Goal: Task Accomplishment & Management: Manage account settings

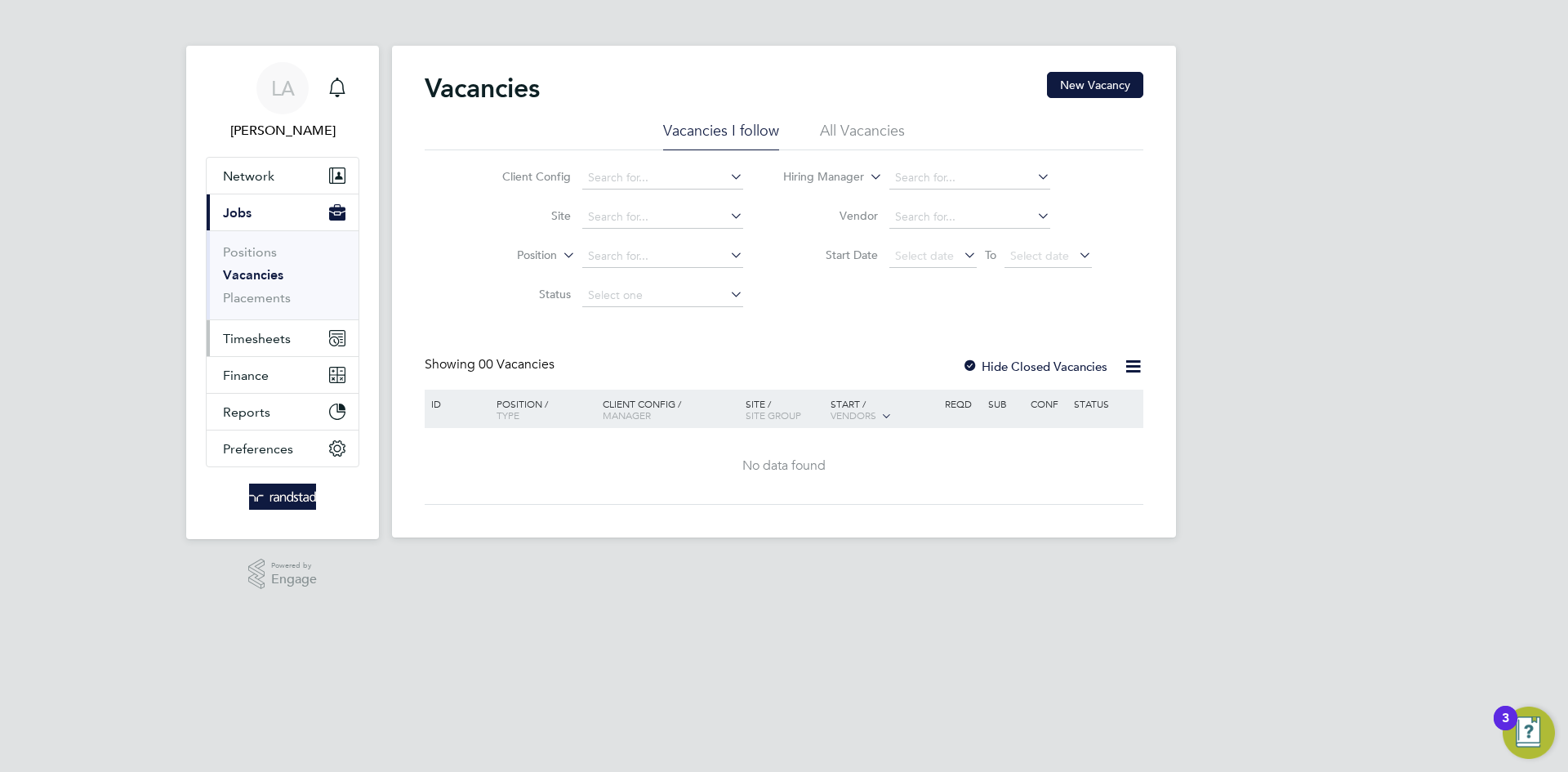
click at [289, 343] on span "Timesheets" at bounding box center [257, 339] width 68 height 16
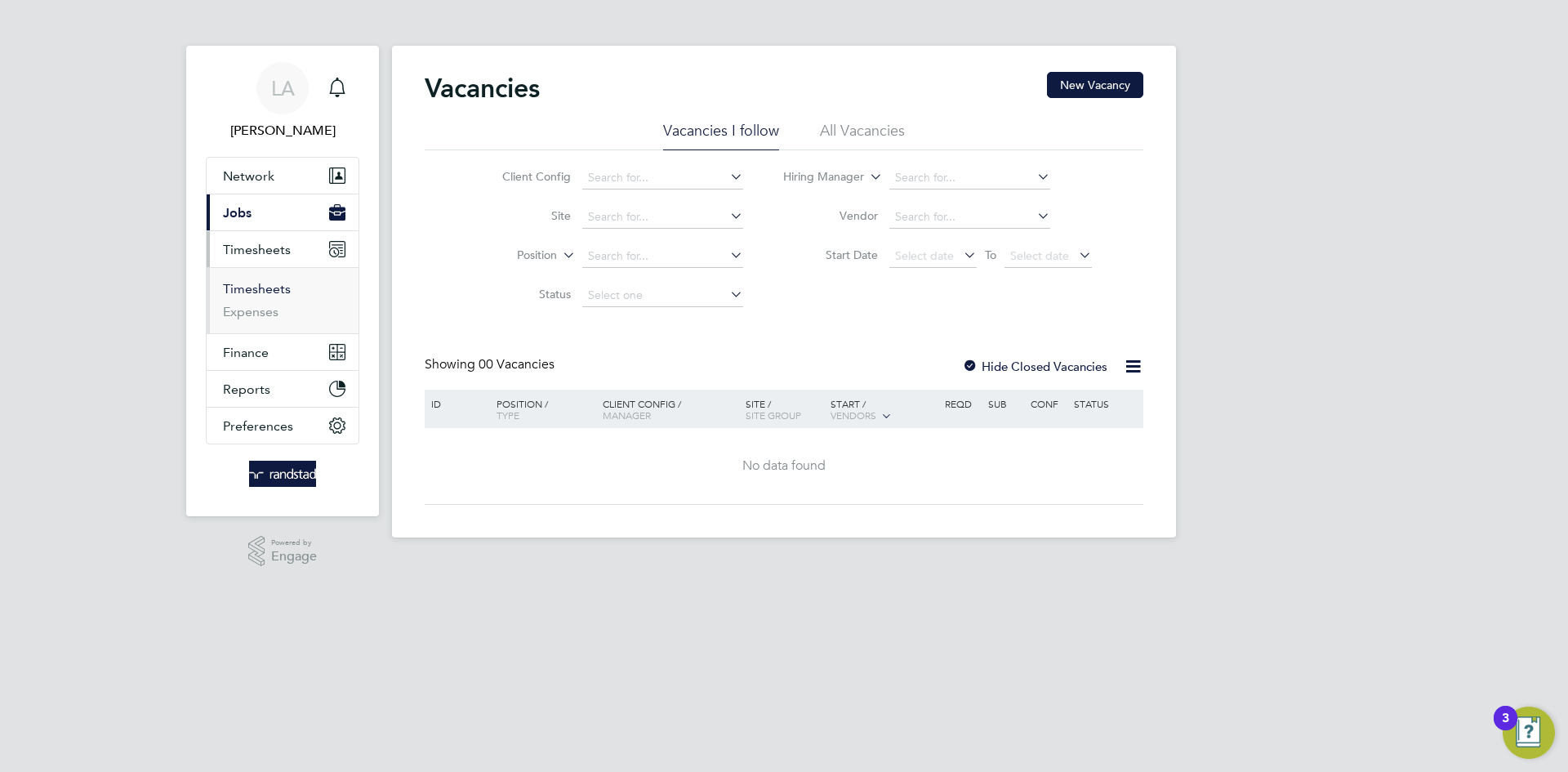
click at [268, 290] on link "Timesheets" at bounding box center [257, 289] width 68 height 16
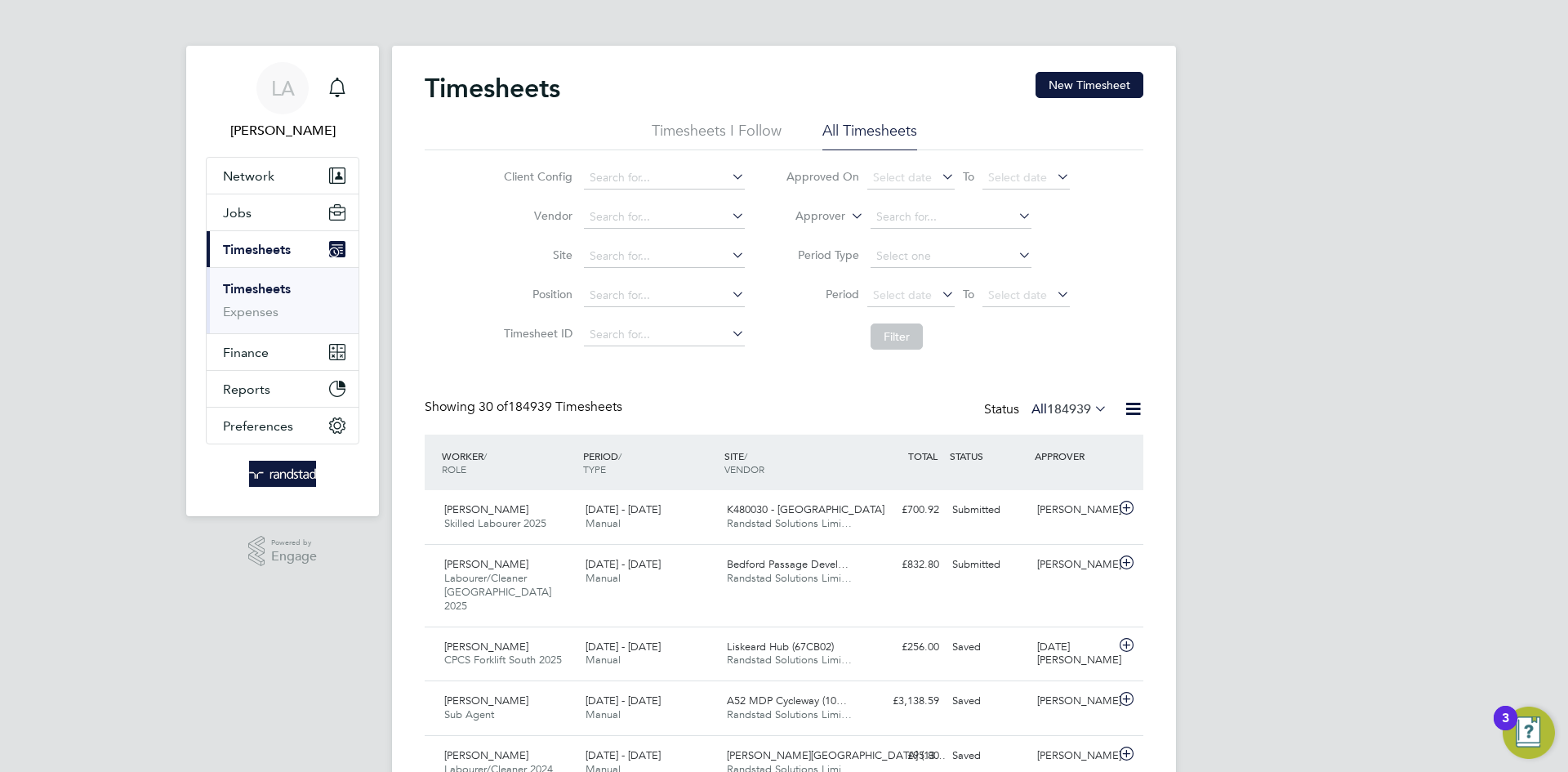
click at [830, 222] on label "Approver" at bounding box center [809, 217] width 74 height 17
click at [820, 233] on li "Worker" at bounding box center [804, 235] width 81 height 21
click at [894, 222] on input at bounding box center [951, 217] width 161 height 23
paste input "[PERSON_NAME]"
type input "[PERSON_NAME]"
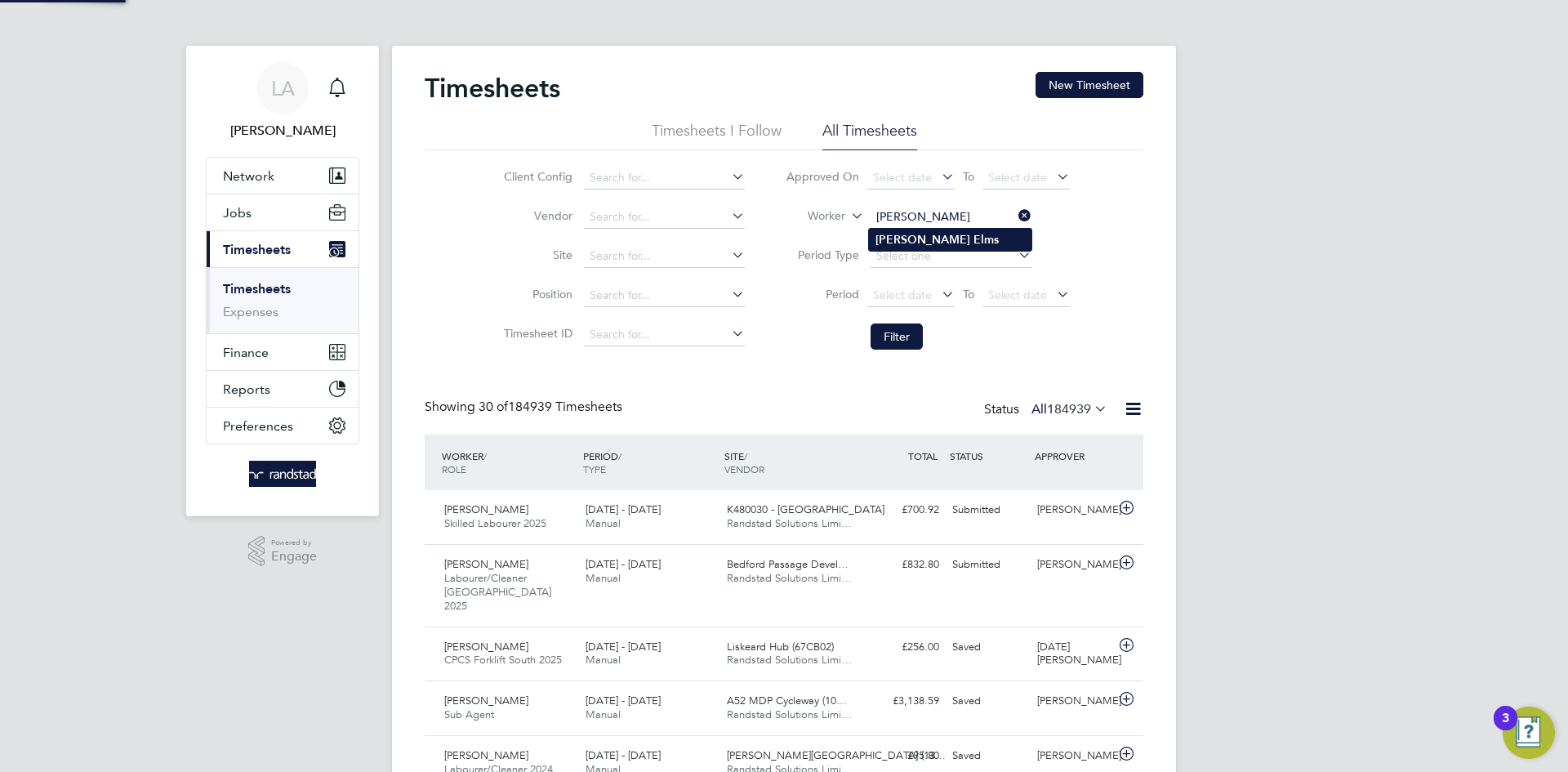
click at [973, 241] on b "Elms" at bounding box center [986, 239] width 25 height 14
click at [898, 334] on button "Filter" at bounding box center [896, 336] width 53 height 26
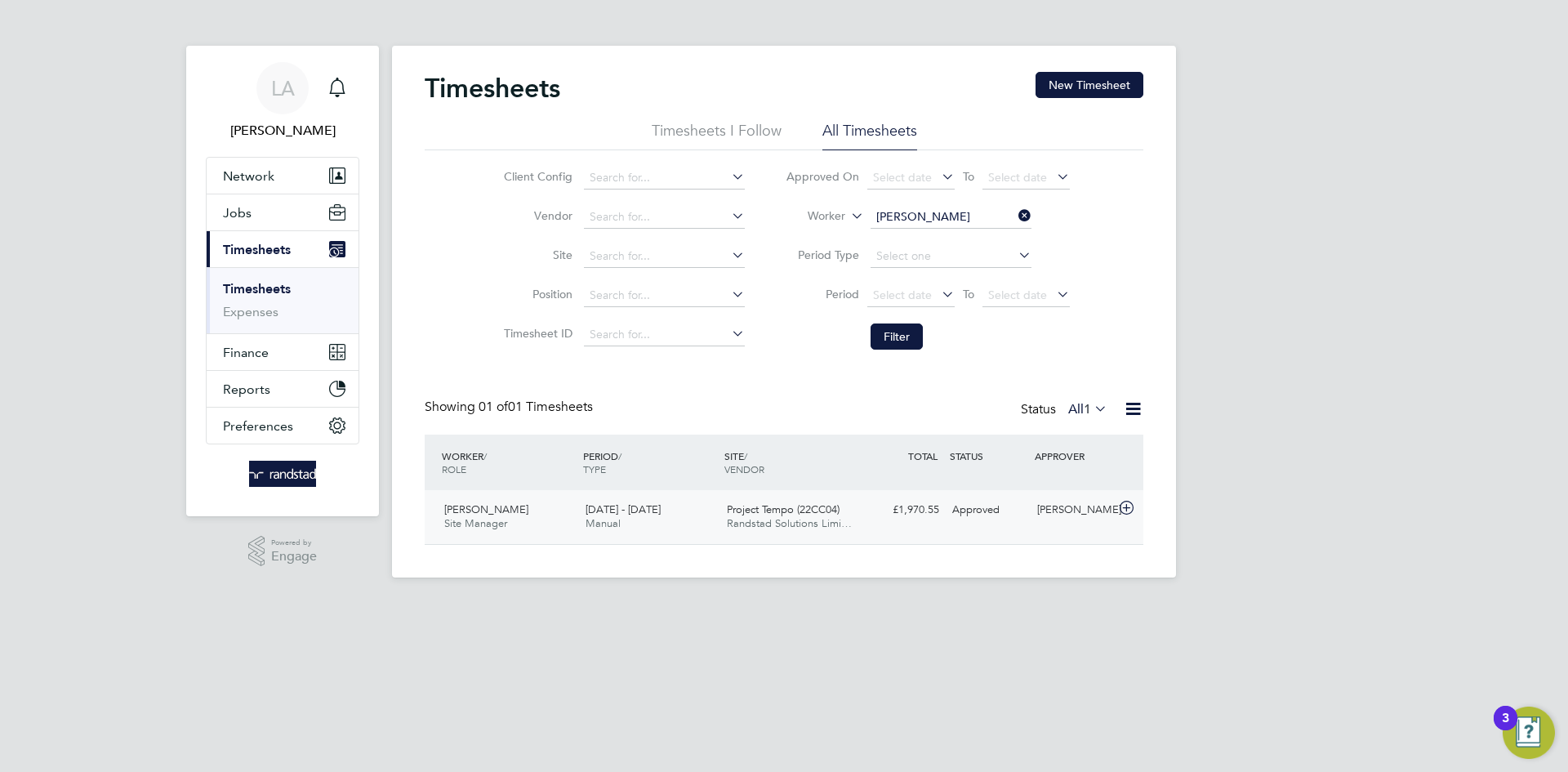
click at [929, 517] on div "£1,970.55 Approved" at bounding box center [903, 510] width 85 height 27
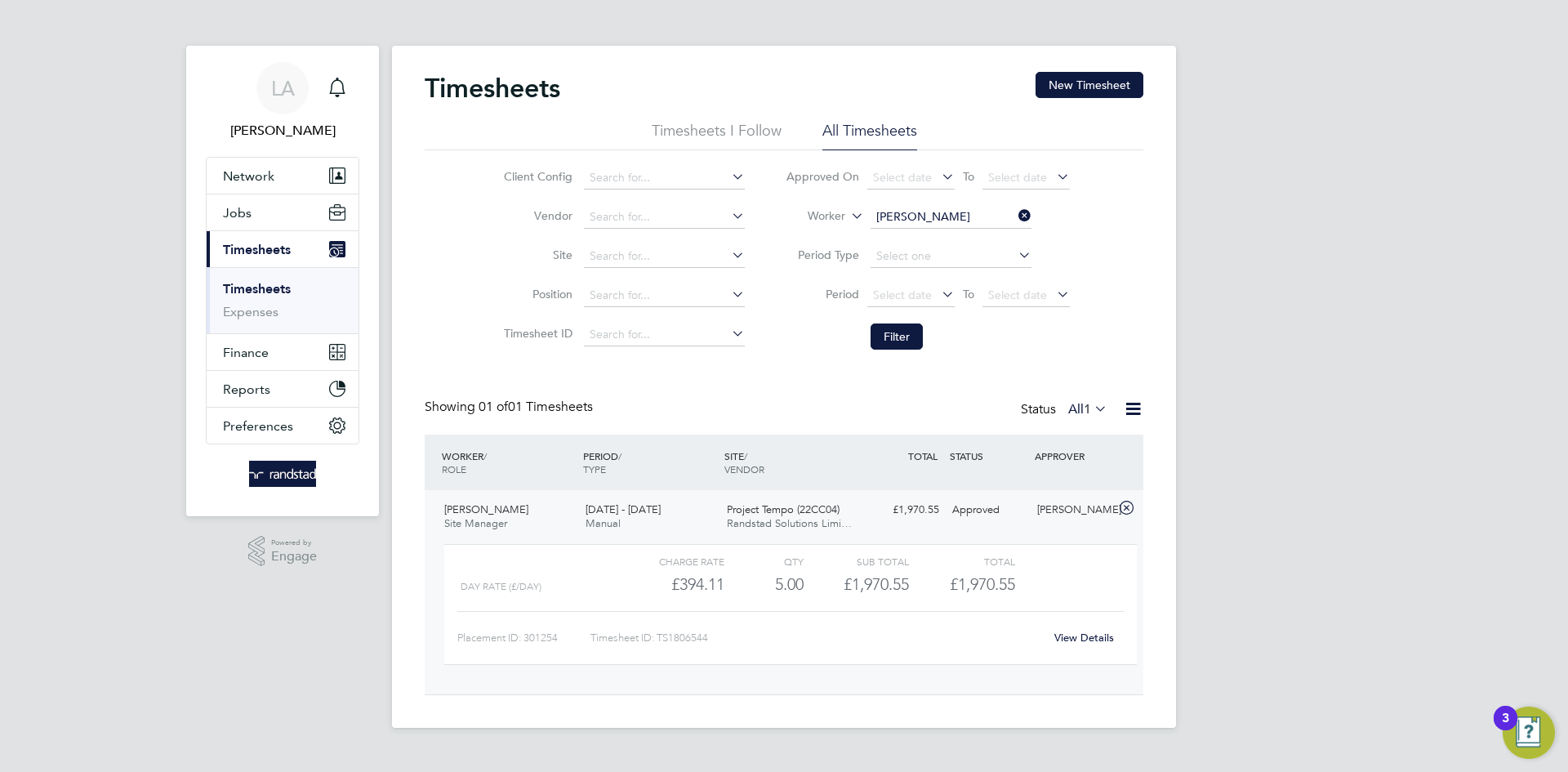
click at [1104, 632] on link "View Details" at bounding box center [1084, 637] width 59 height 14
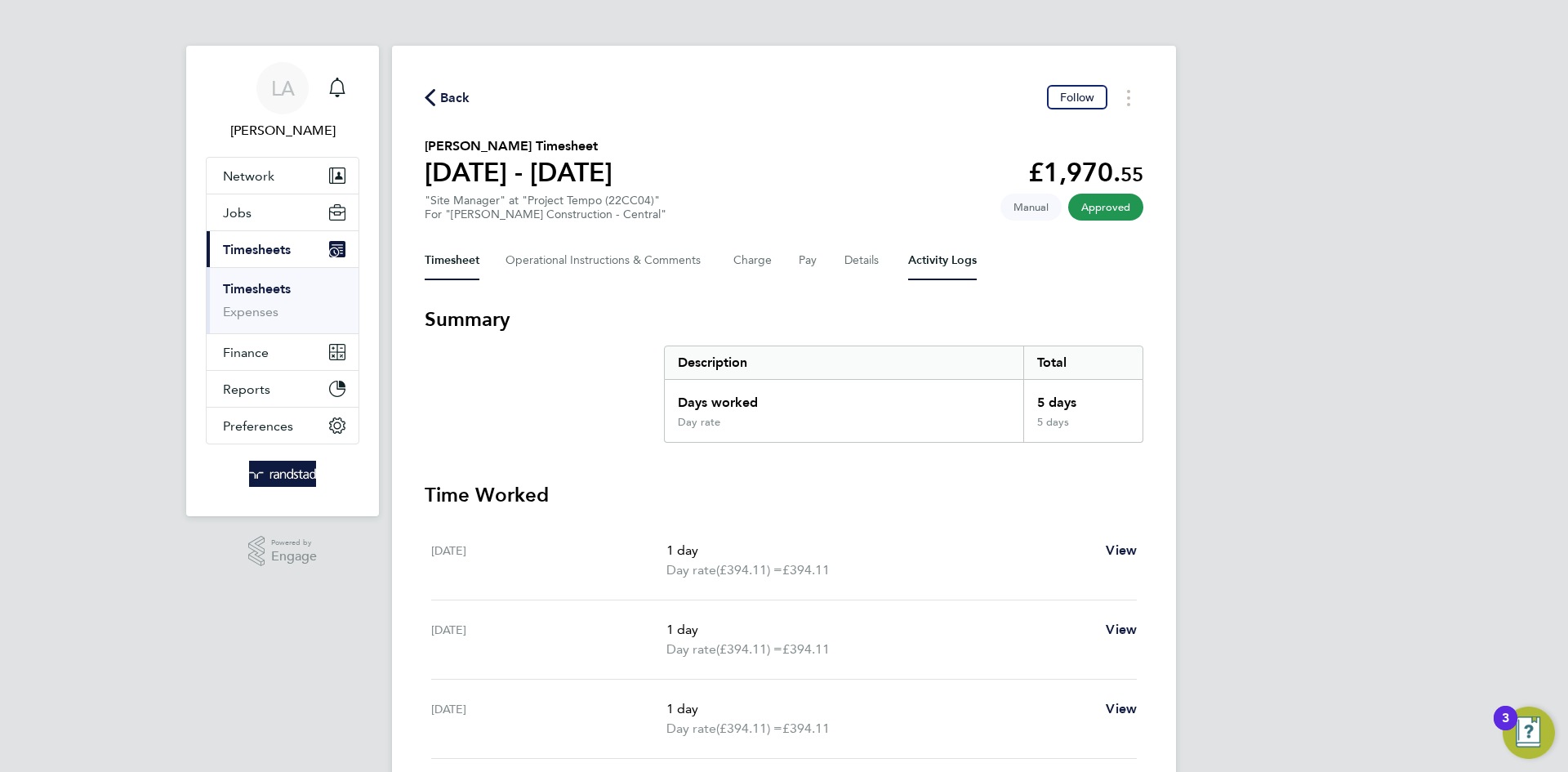
click at [953, 263] on Logs-tab "Activity Logs" at bounding box center [942, 260] width 69 height 39
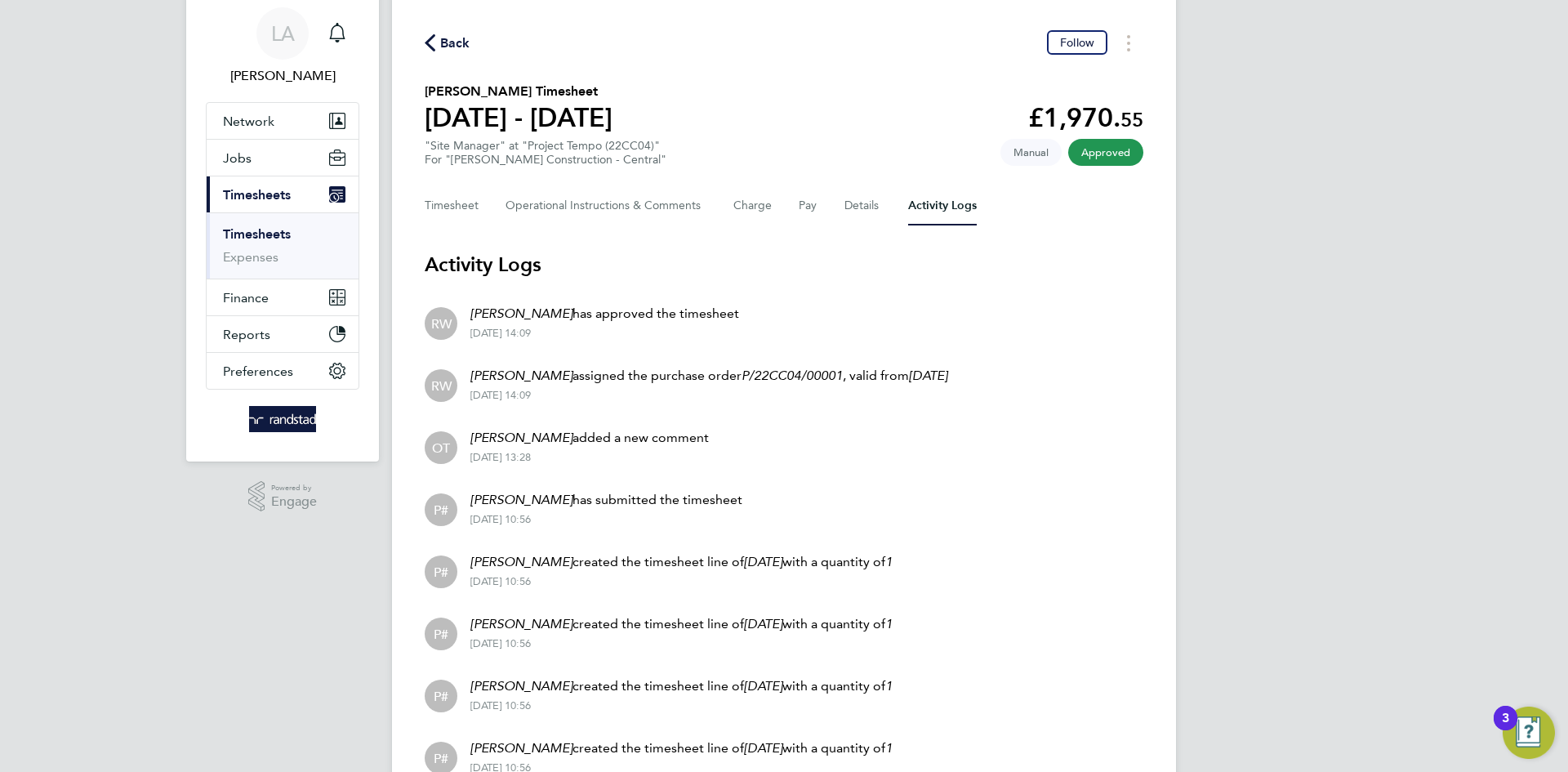
scroll to position [66, 0]
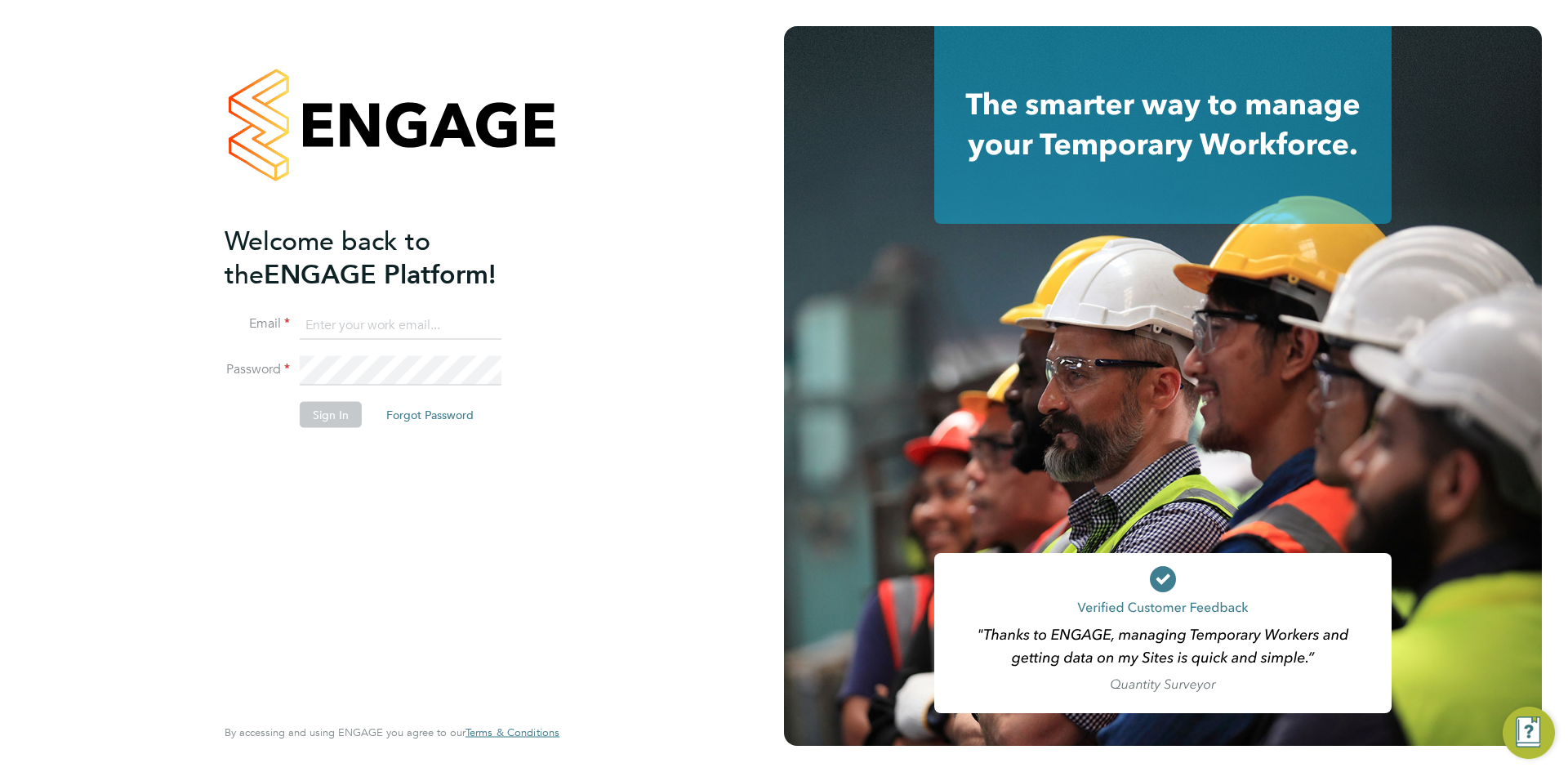
type input "lynne.andrews@randstad.co.uk"
click at [346, 416] on button "Sign In" at bounding box center [330, 415] width 62 height 26
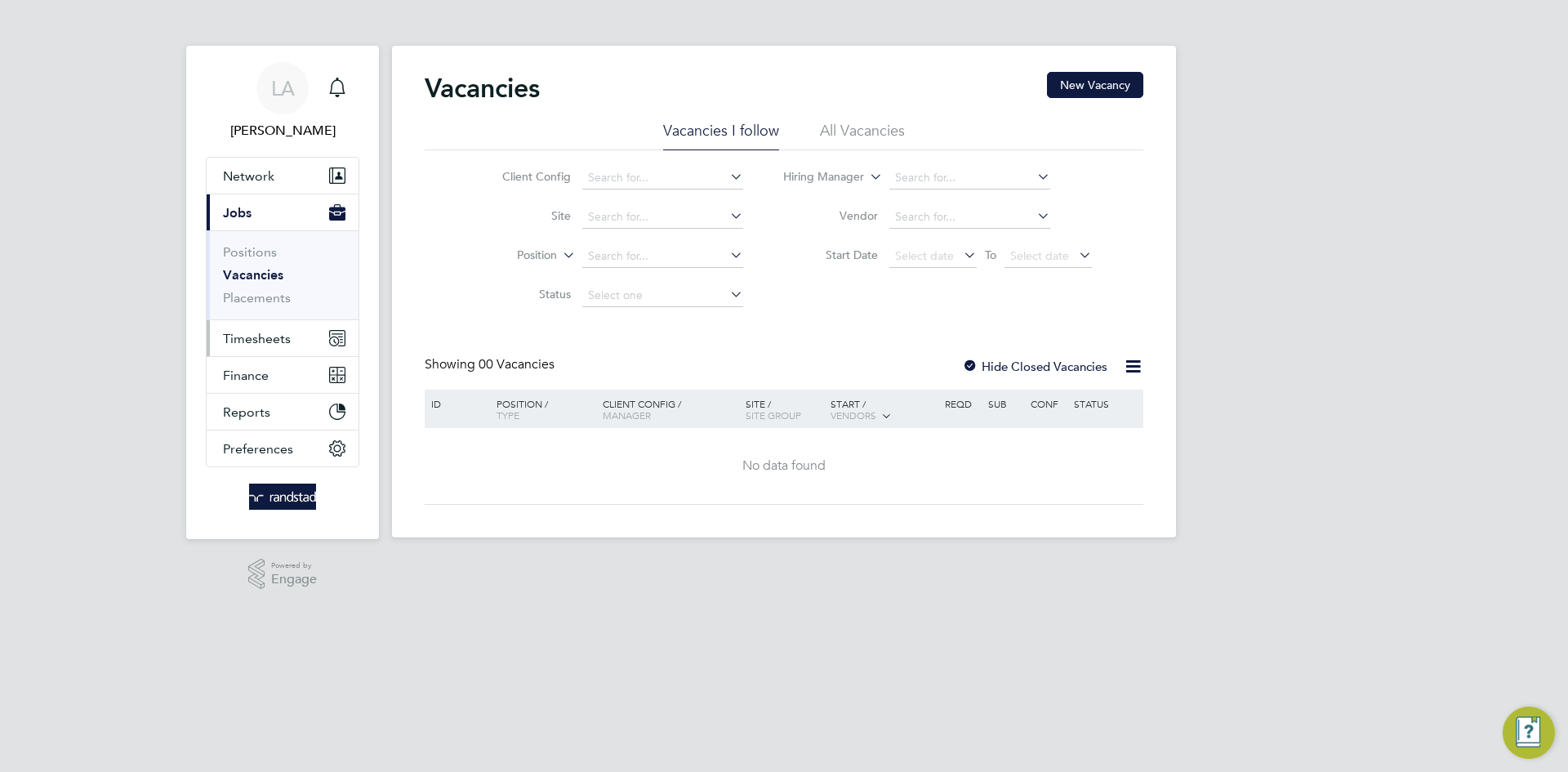
click at [270, 344] on span "Timesheets" at bounding box center [257, 339] width 68 height 16
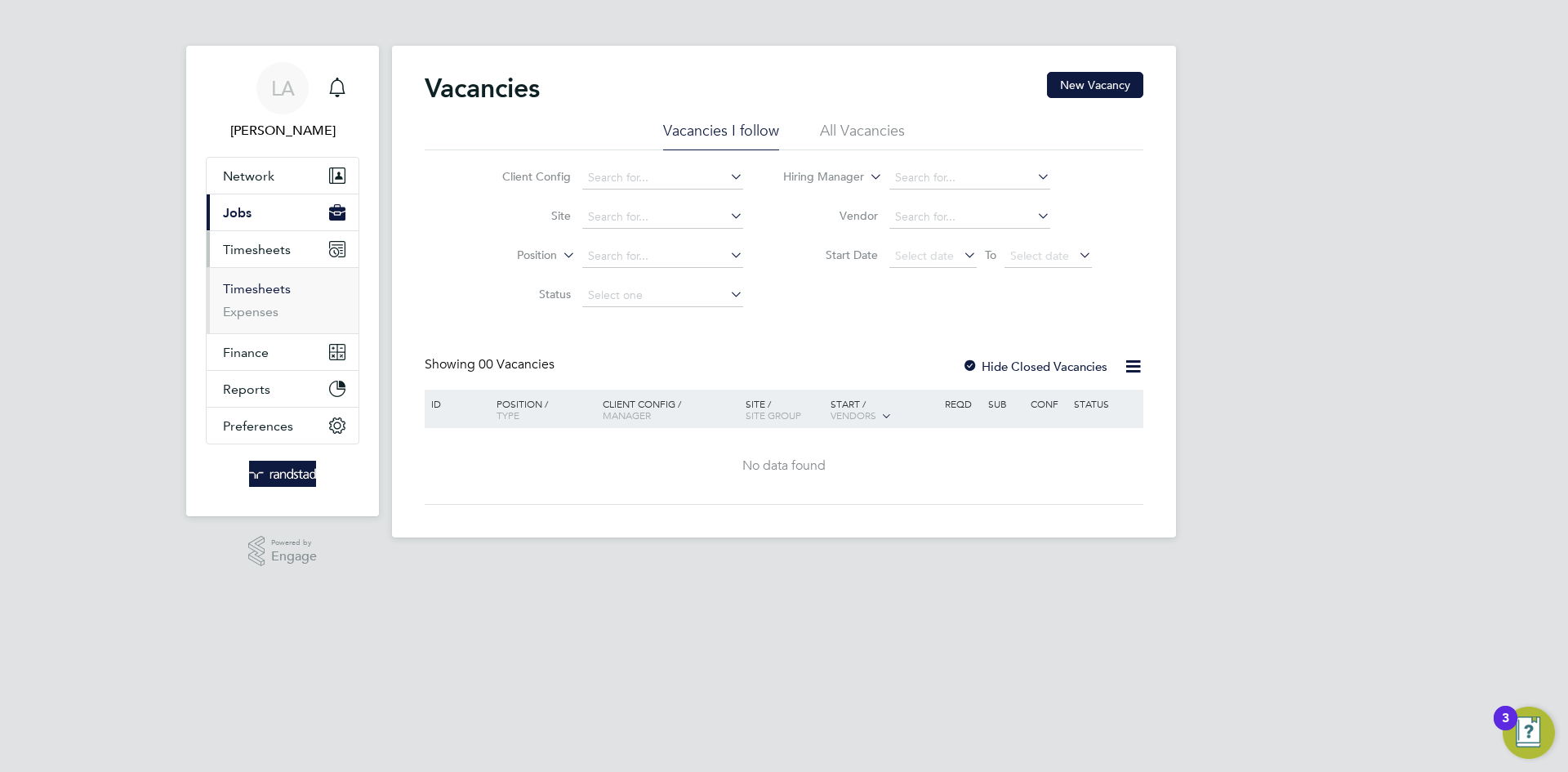
click at [278, 287] on link "Timesheets" at bounding box center [257, 289] width 68 height 16
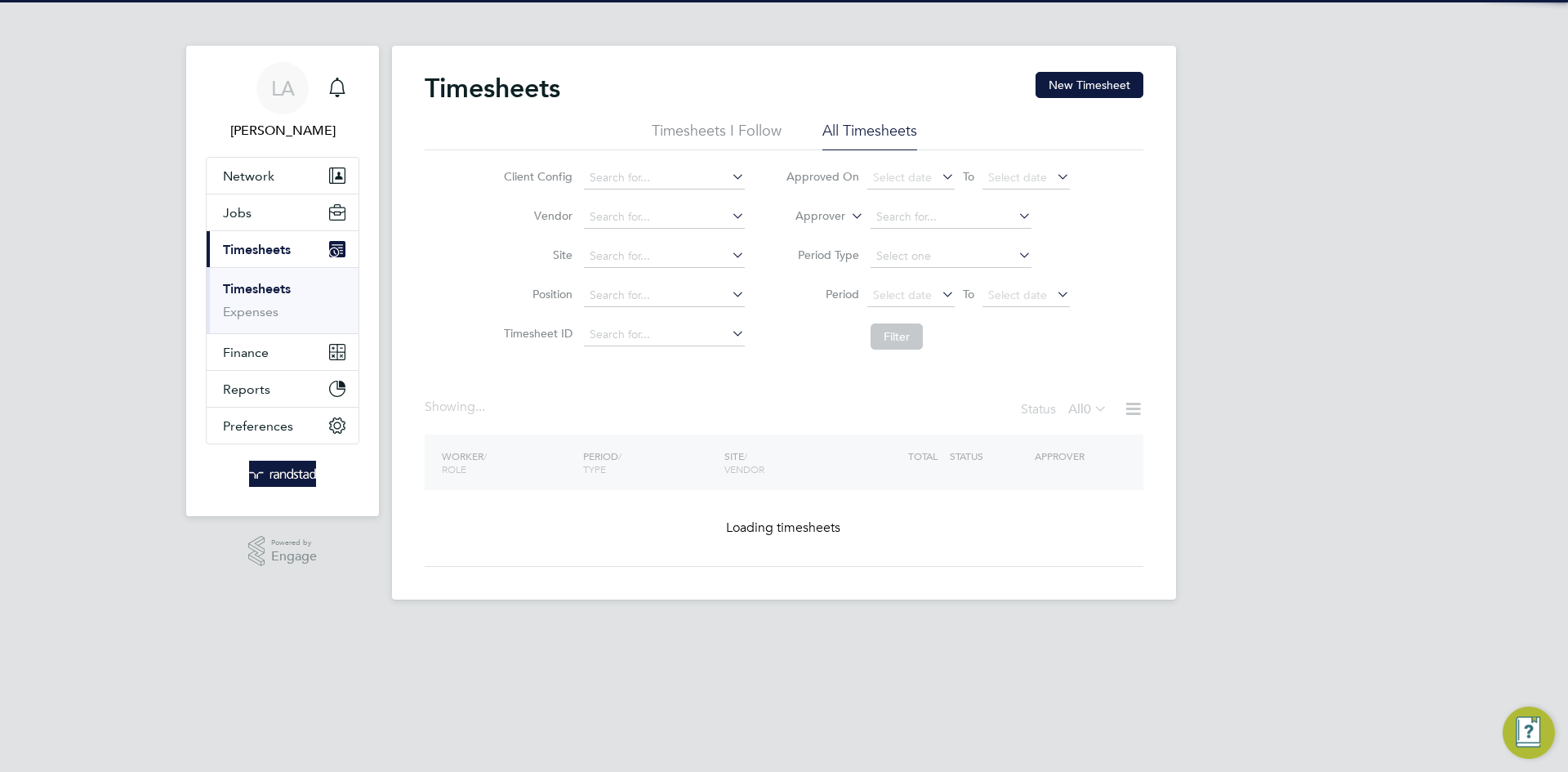
click at [812, 221] on label "Approver" at bounding box center [809, 217] width 74 height 17
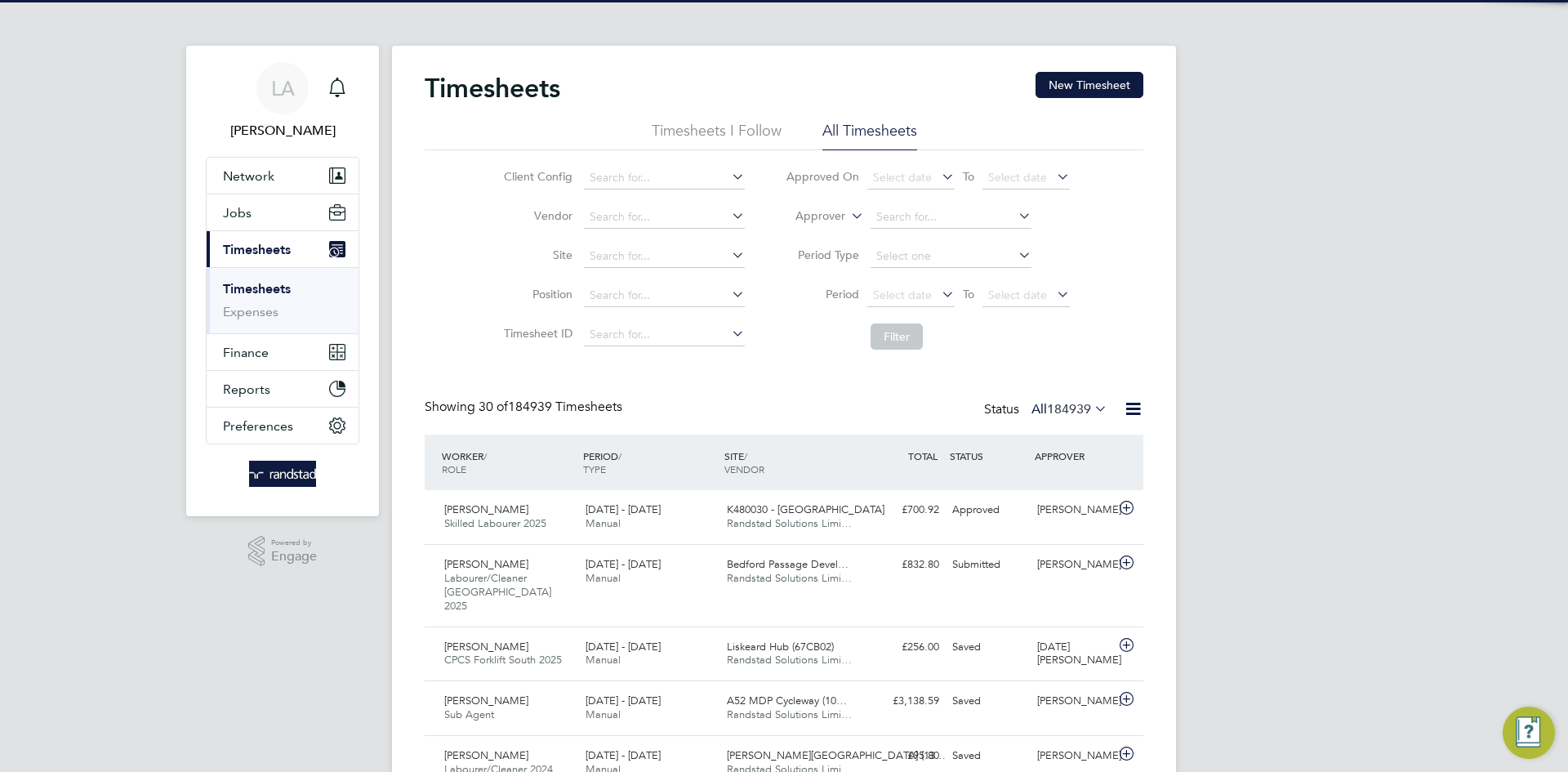
click at [824, 221] on label "Approver" at bounding box center [809, 217] width 74 height 17
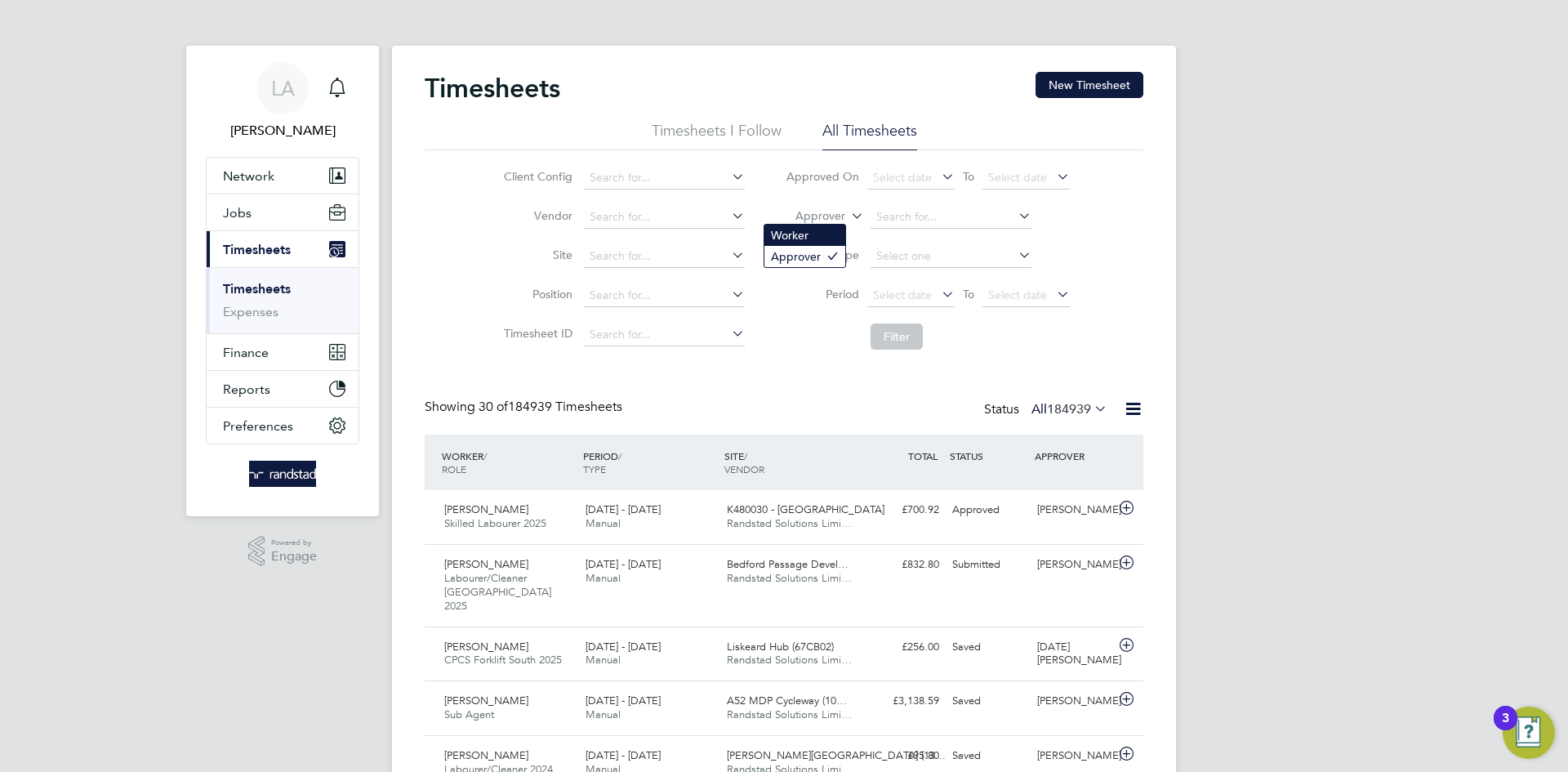
click at [812, 235] on li "Worker" at bounding box center [804, 235] width 81 height 21
click at [947, 218] on input at bounding box center [951, 217] width 161 height 23
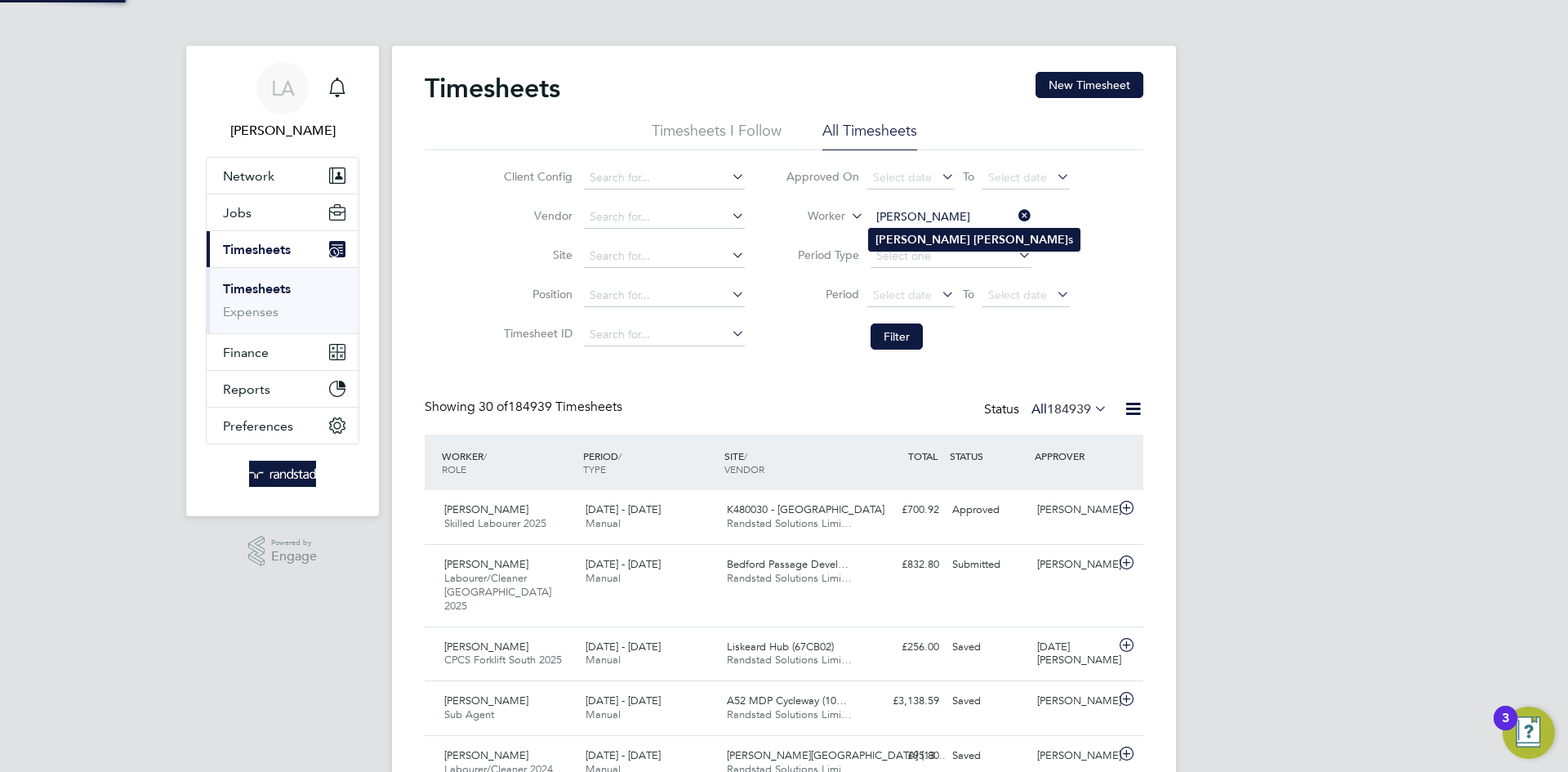
click at [973, 230] on li "Adam Robin s" at bounding box center [974, 239] width 211 height 22
type input "Adam Robins"
click at [899, 335] on button "Filter" at bounding box center [896, 336] width 53 height 26
